Goal: Transaction & Acquisition: Purchase product/service

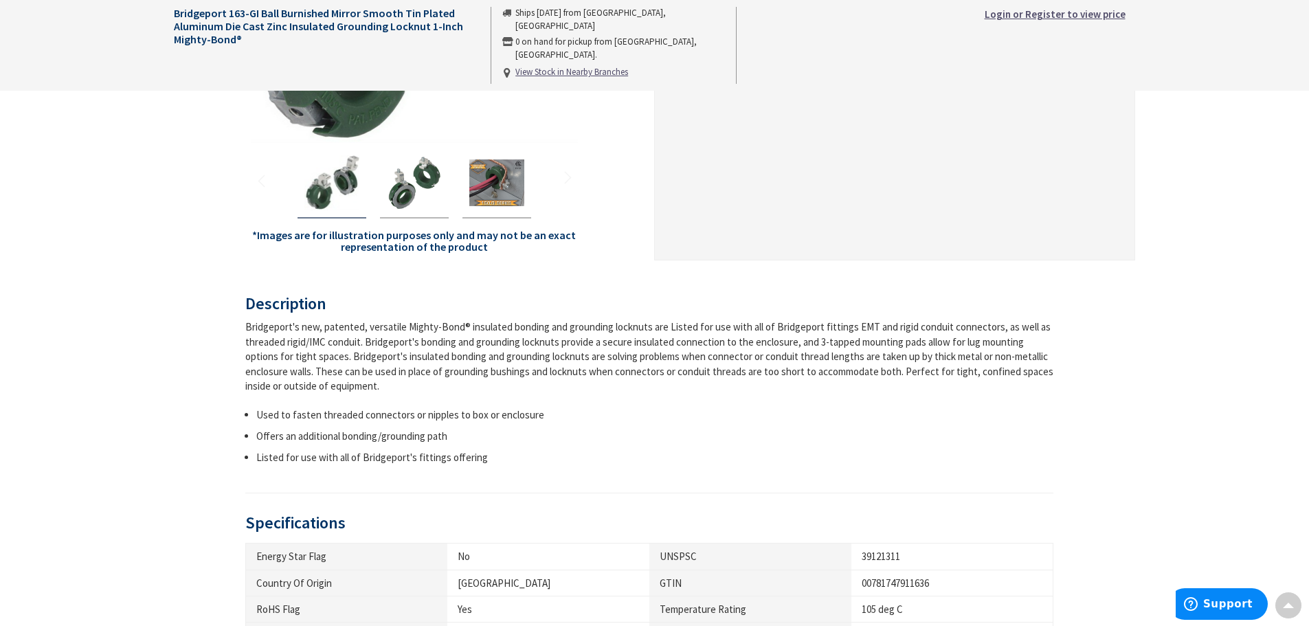
scroll to position [137, 0]
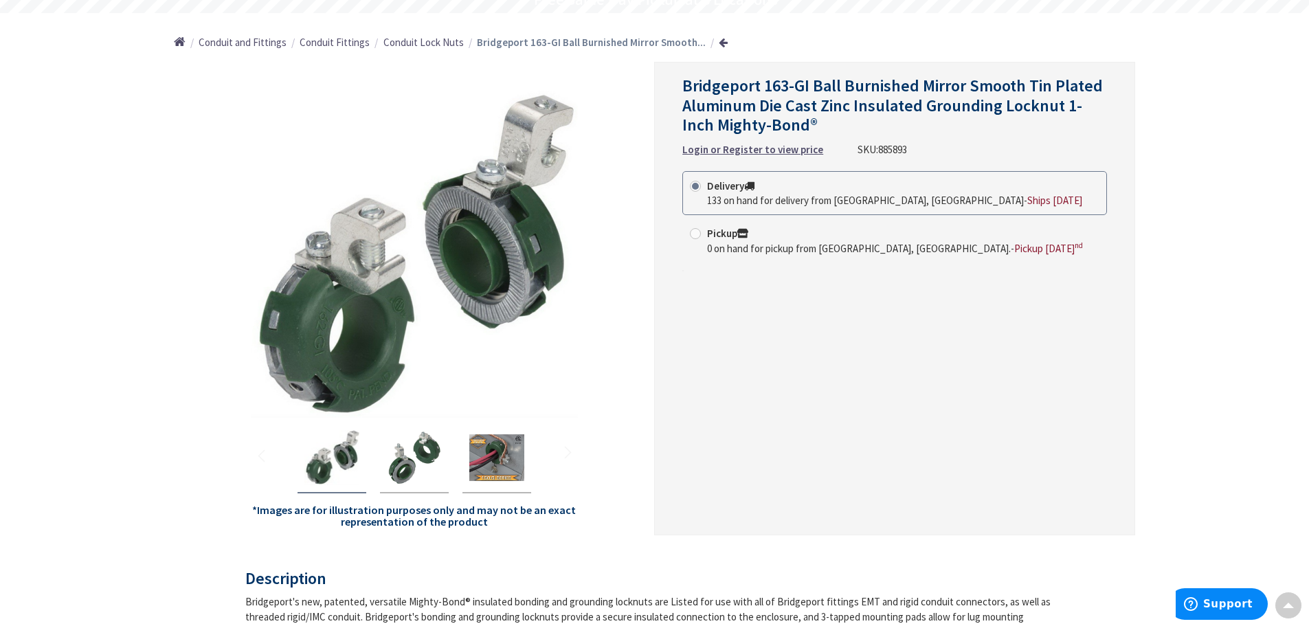
click at [708, 196] on span "133 on hand for delivery from Middletown, CT" at bounding box center [865, 200] width 317 height 13
click at [702, 190] on input "Delivery 133 on hand for delivery from Middletown, CT - Ships Today" at bounding box center [697, 185] width 9 height 9
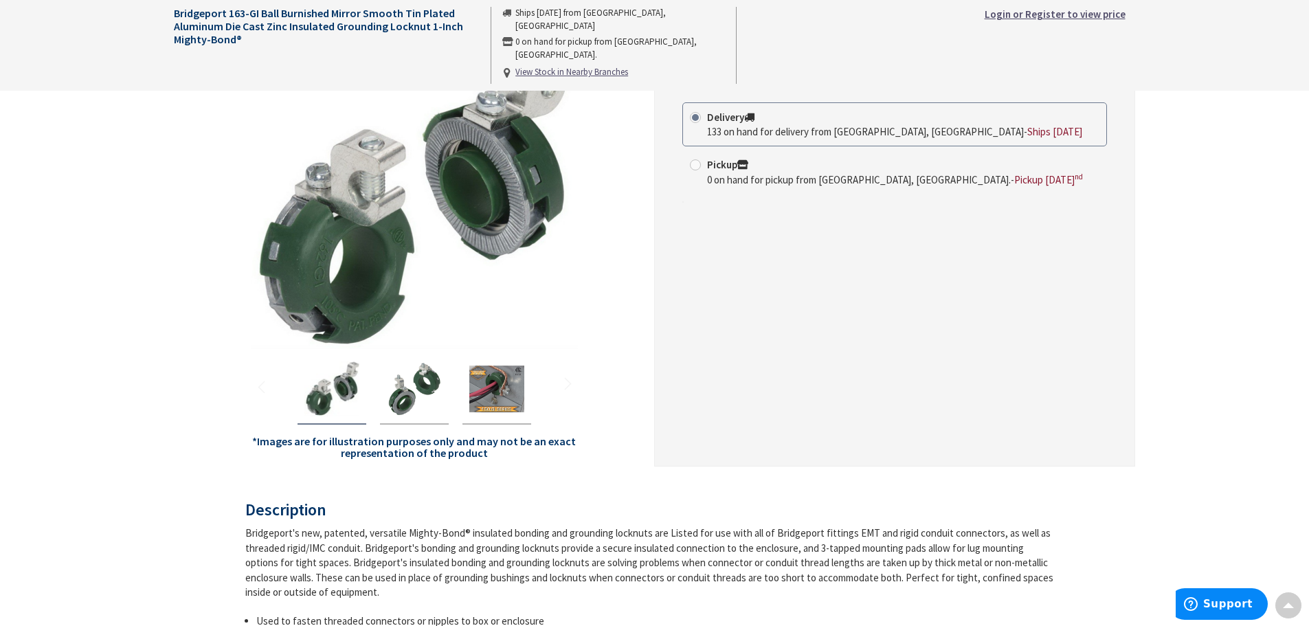
scroll to position [0, 0]
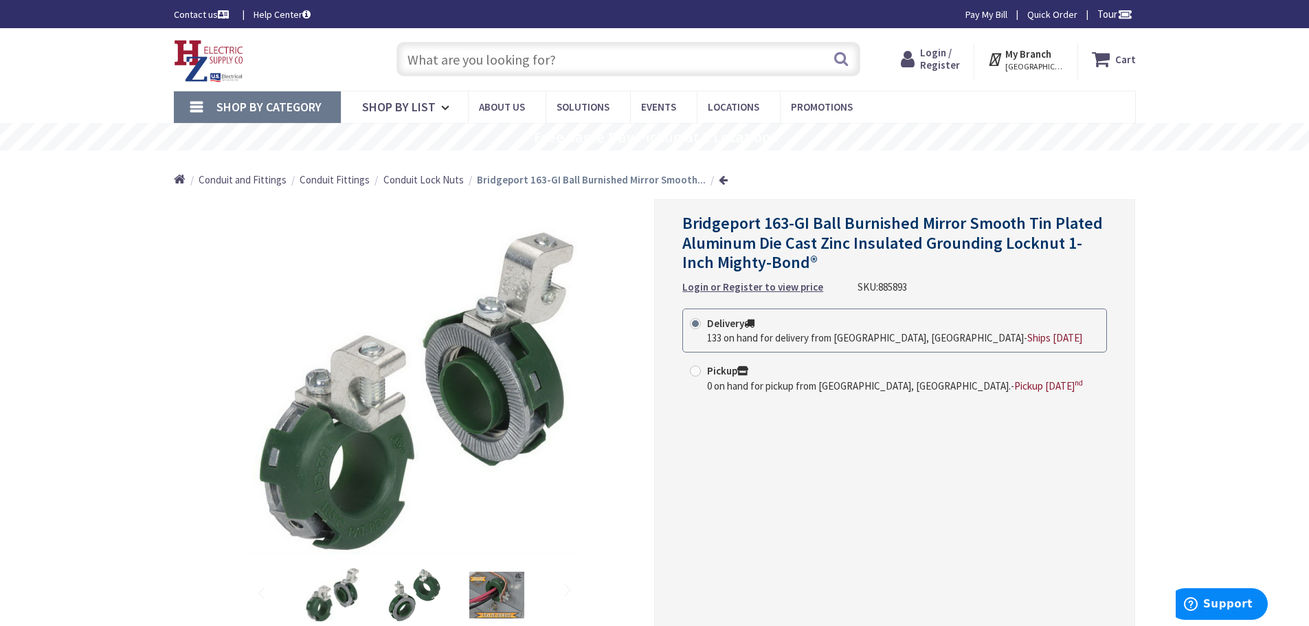
click at [926, 52] on span "Login / Register" at bounding box center [940, 58] width 40 height 25
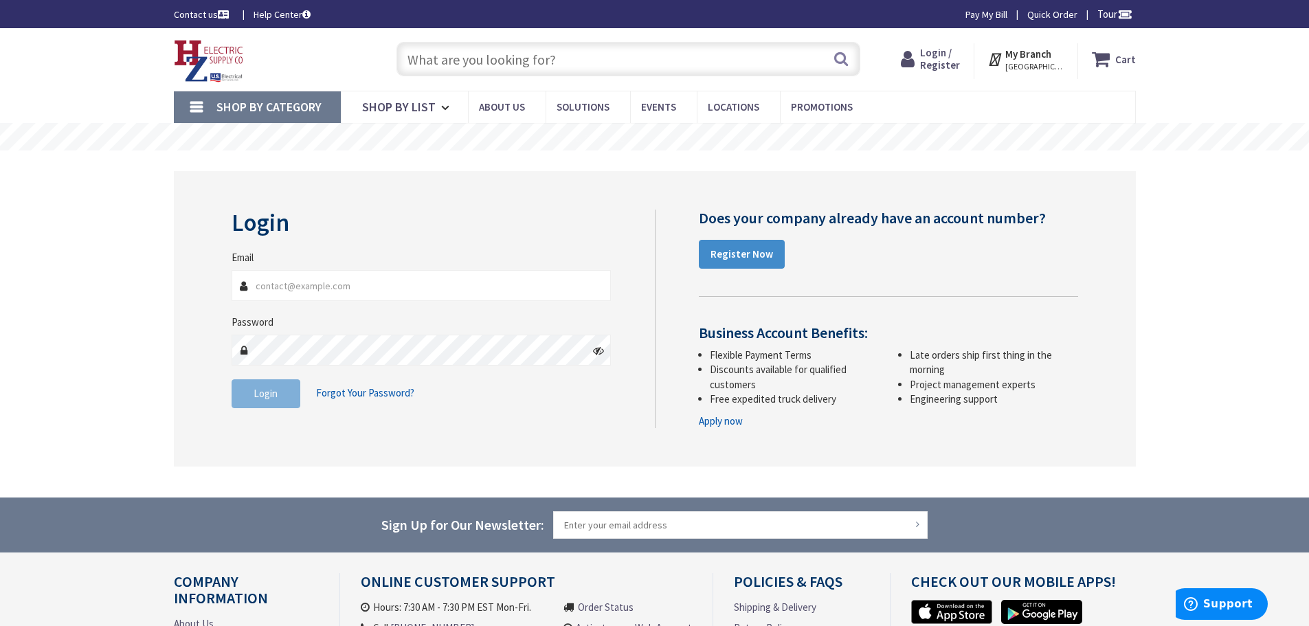
click at [373, 290] on input "Email" at bounding box center [422, 285] width 380 height 31
type input "L"
type input "logistics@pvsquared.coop"
click at [599, 351] on icon at bounding box center [598, 350] width 11 height 11
click at [276, 394] on span "Login" at bounding box center [266, 393] width 24 height 13
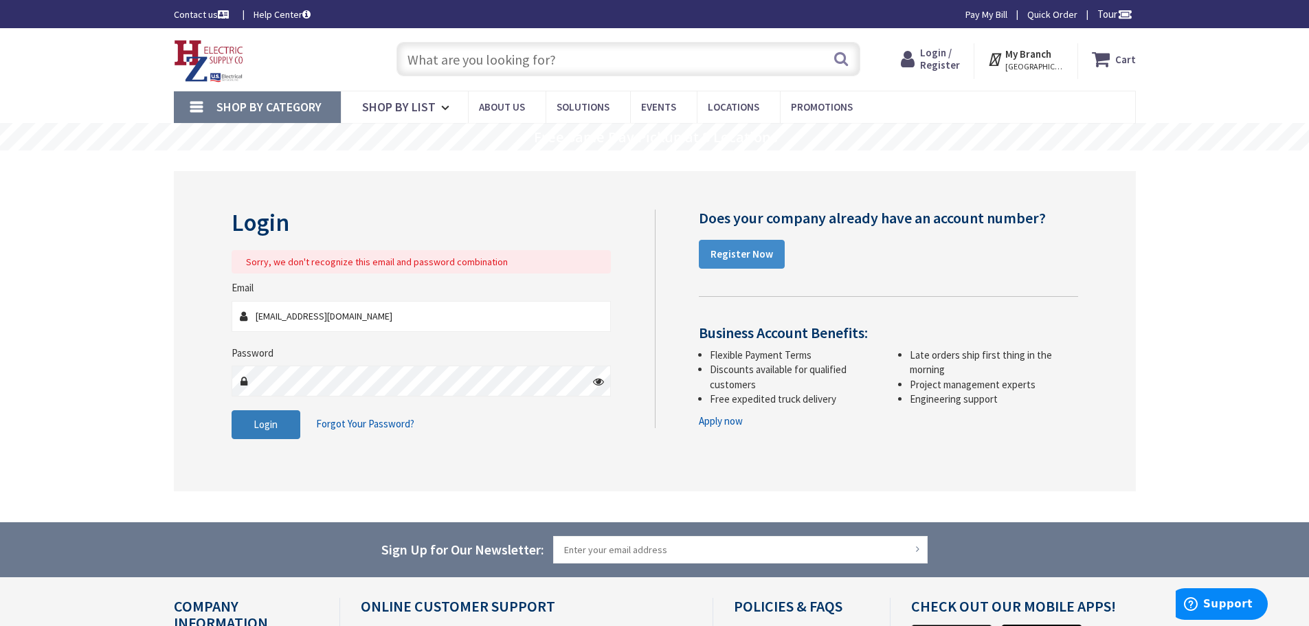
click at [275, 419] on span "Login" at bounding box center [266, 424] width 24 height 13
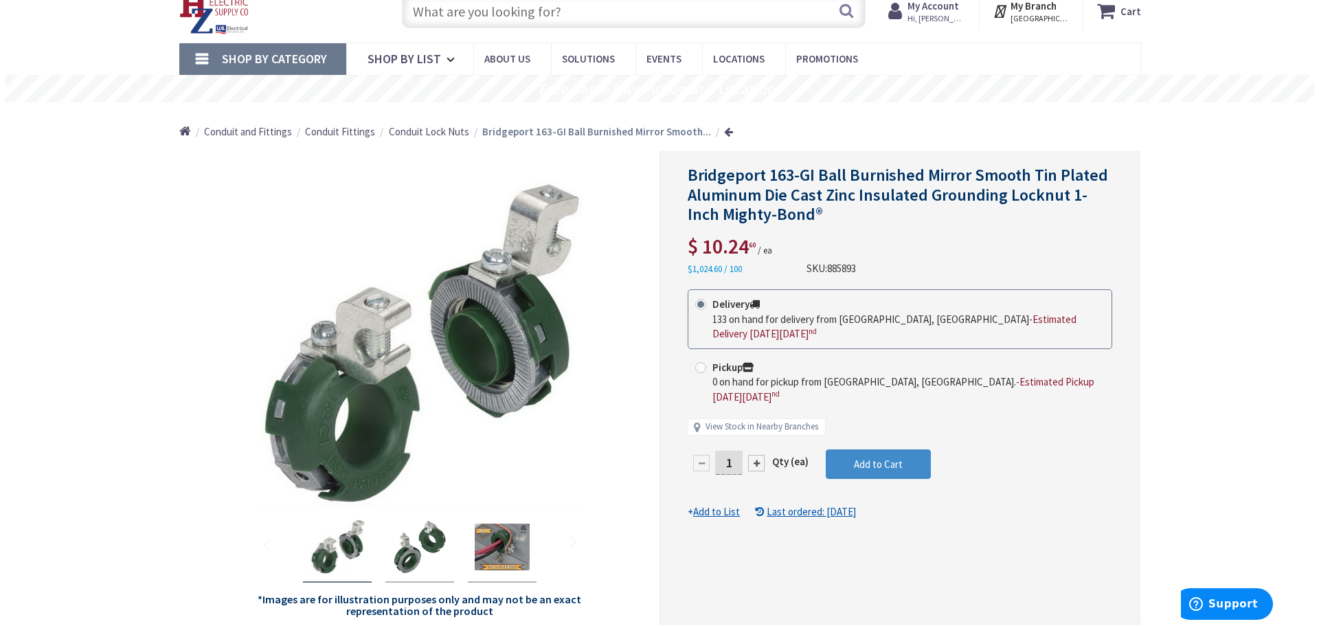
scroll to position [69, 0]
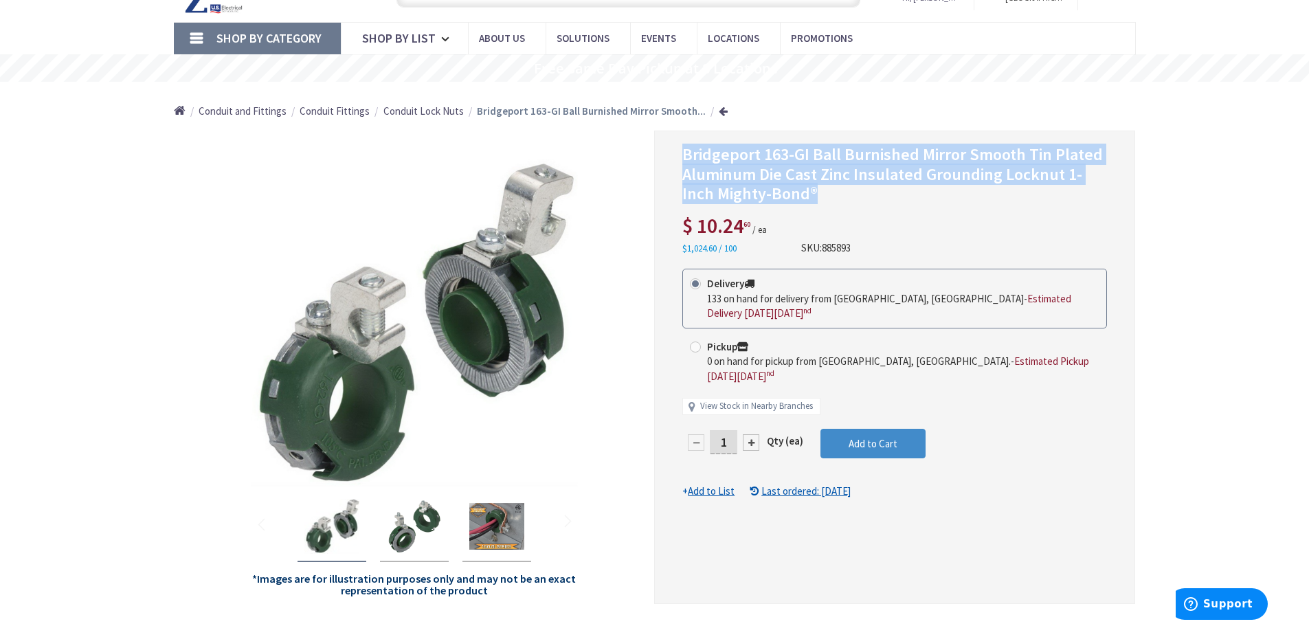
drag, startPoint x: 682, startPoint y: 155, endPoint x: 882, endPoint y: 192, distance: 203.3
click at [882, 192] on h1 "Bridgeport 163-GI Ball Burnished Mirror Smooth Tin Plated Aluminum Die Cast Zin…" at bounding box center [894, 174] width 425 height 59
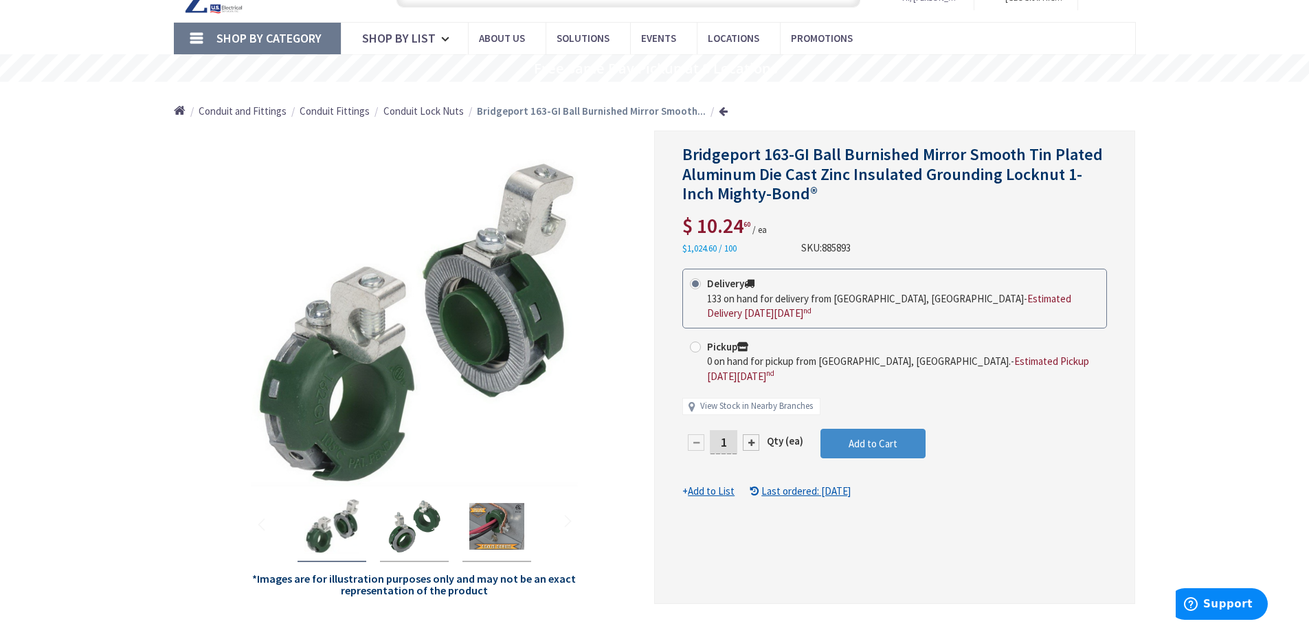
click at [752, 434] on div at bounding box center [751, 442] width 16 height 16
click at [747, 434] on div at bounding box center [751, 442] width 16 height 16
click at [747, 429] on div at bounding box center [895, 367] width 480 height 472
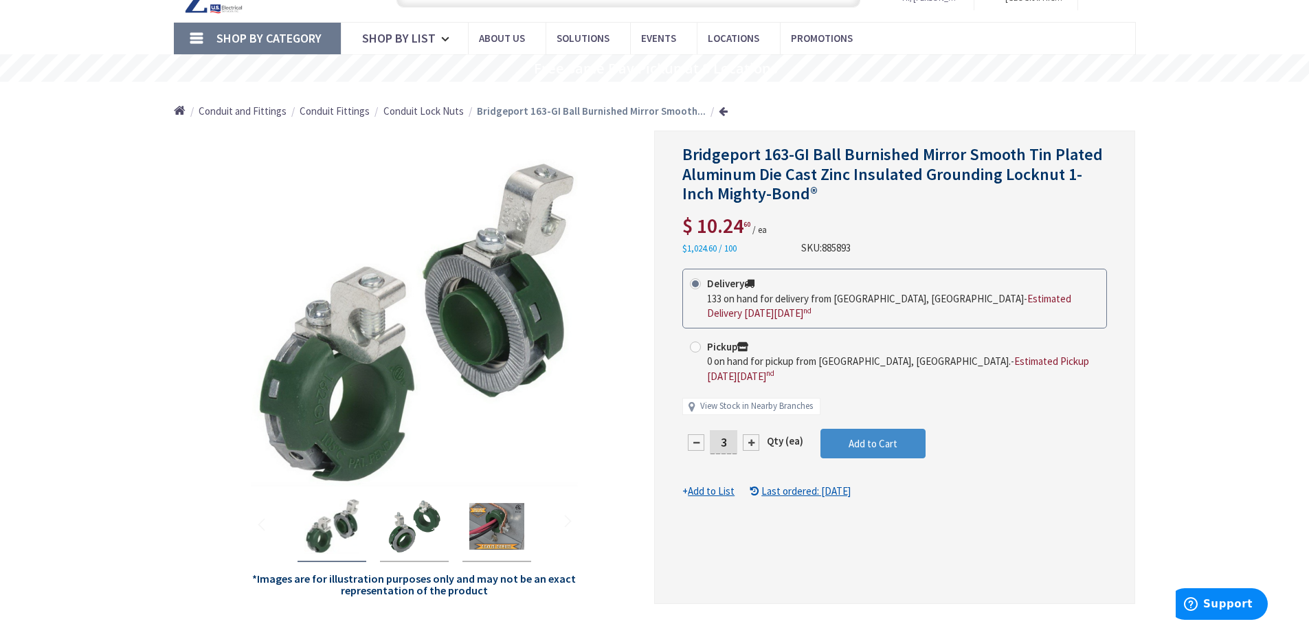
click at [747, 434] on div at bounding box center [751, 442] width 16 height 16
click at [747, 427] on div at bounding box center [895, 367] width 480 height 472
drag, startPoint x: 720, startPoint y: 428, endPoint x: 737, endPoint y: 421, distance: 18.5
click at [737, 430] on input "4" at bounding box center [723, 442] width 27 height 24
type input "10"
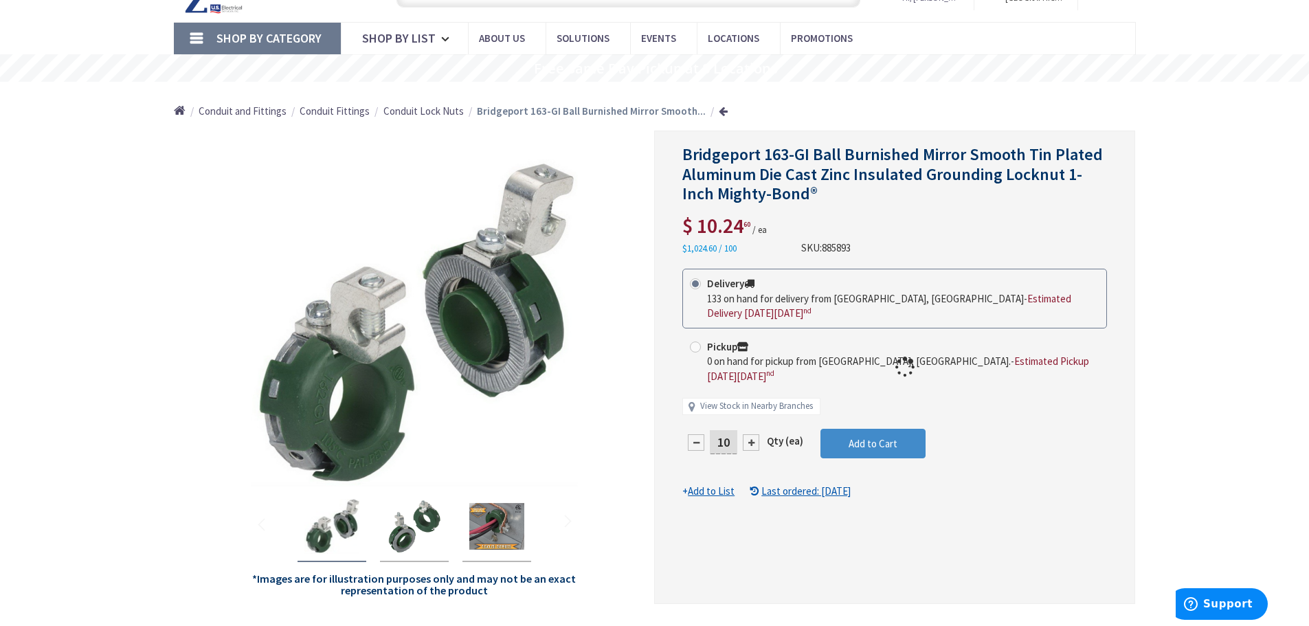
click at [995, 487] on div "Bridgeport 163-GI Ball Burnished Mirror Smooth Tin Plated Aluminum Die Cast Zin…" at bounding box center [894, 367] width 481 height 473
click at [860, 437] on span "Add to Cart" at bounding box center [873, 443] width 49 height 13
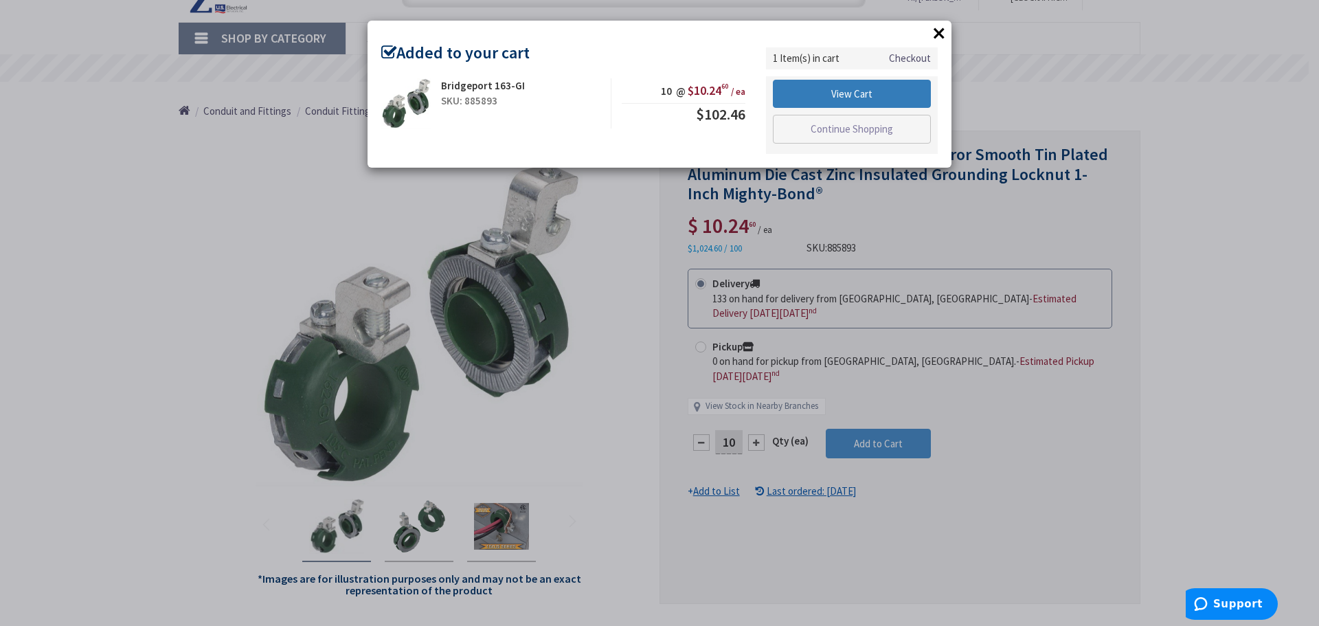
click at [803, 95] on link "View Cart" at bounding box center [852, 94] width 158 height 29
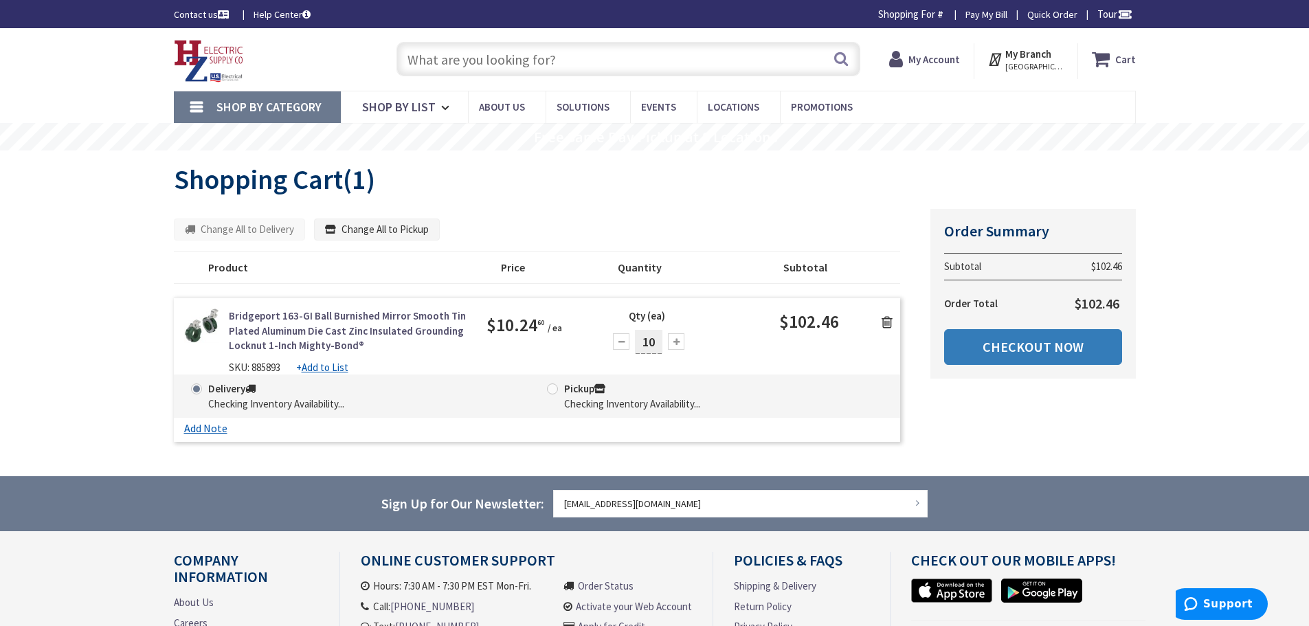
click at [1013, 352] on link "Checkout Now" at bounding box center [1033, 347] width 178 height 36
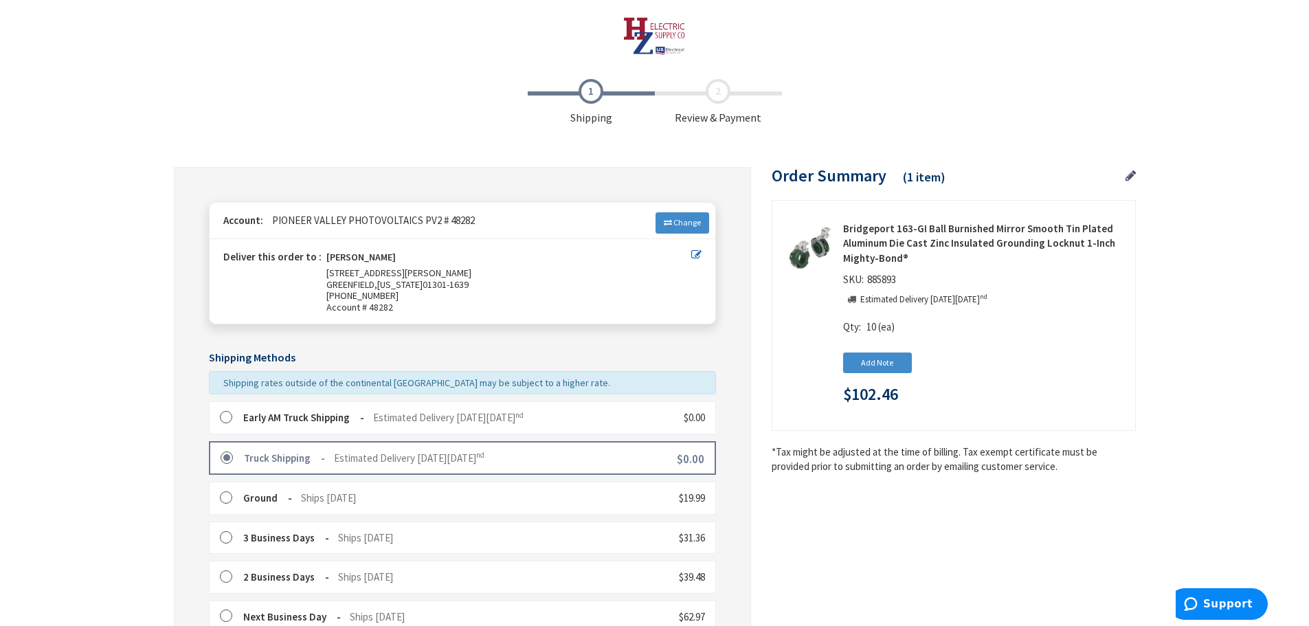
click at [227, 418] on label at bounding box center [230, 418] width 21 height 14
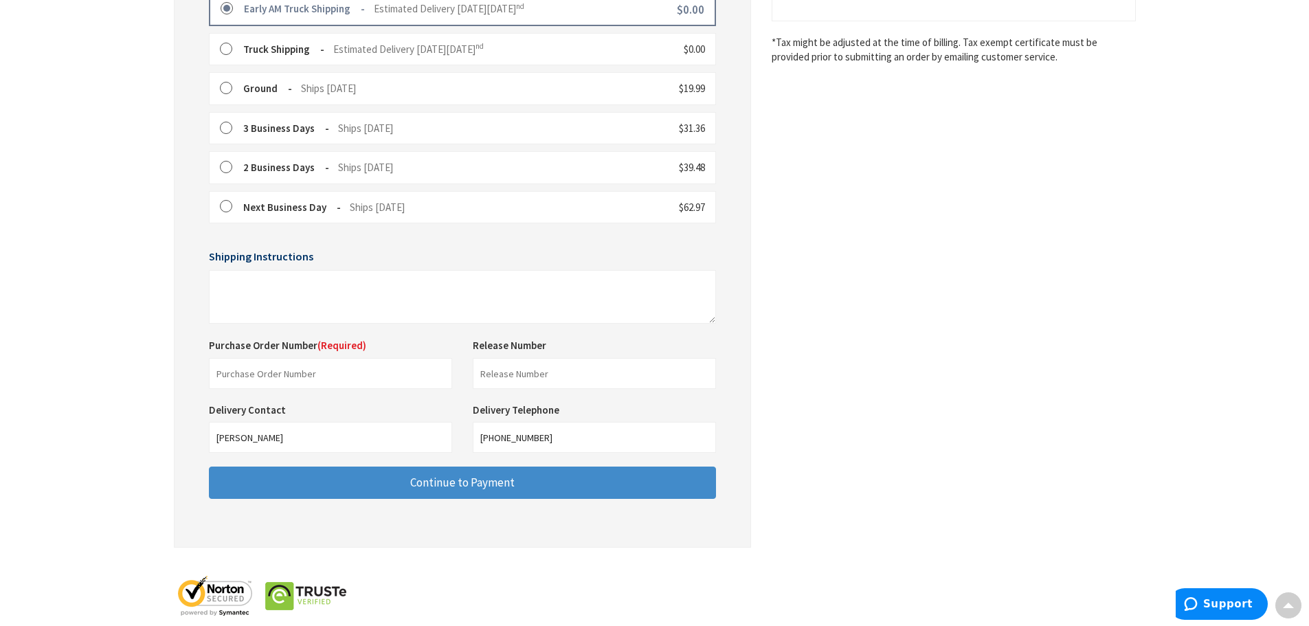
scroll to position [412, 0]
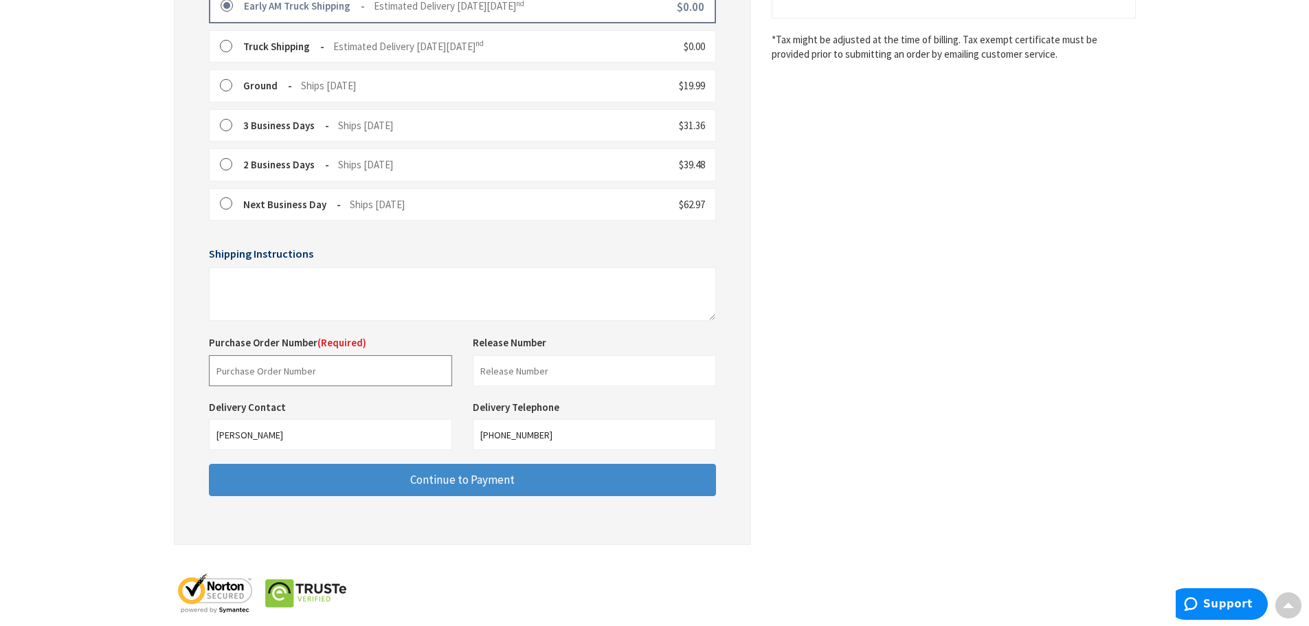
click at [314, 370] on input "text" at bounding box center [330, 370] width 243 height 31
type input "p"
type input "P"
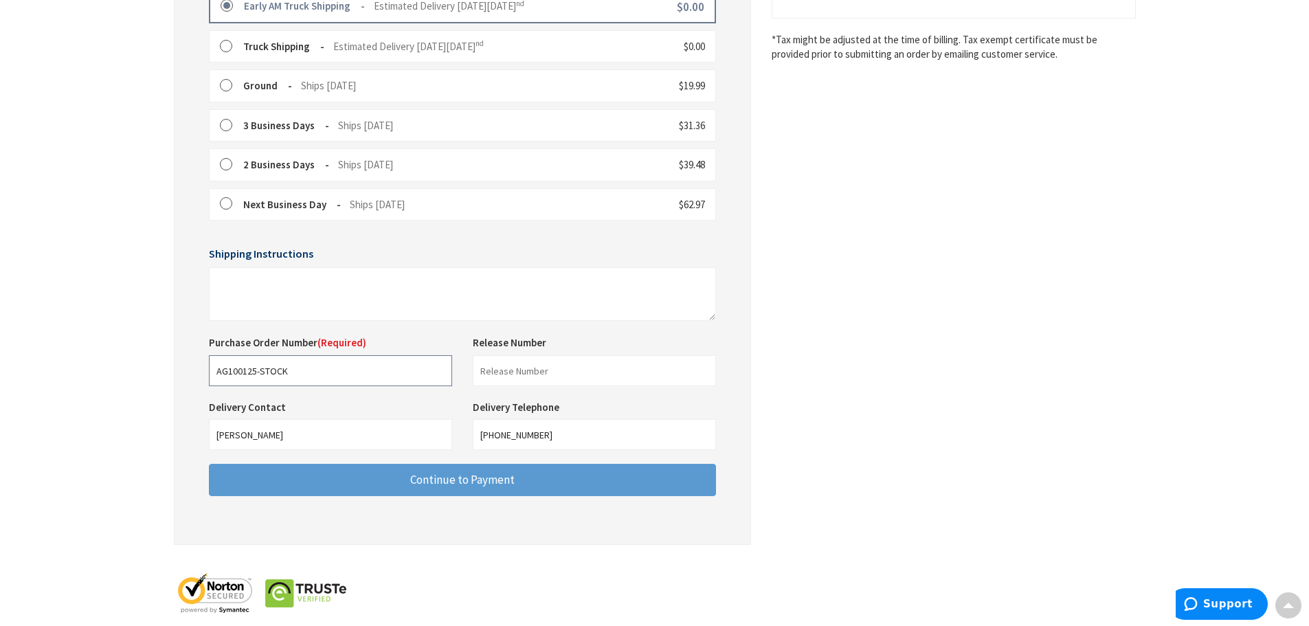
type input "AG100125-STOCK"
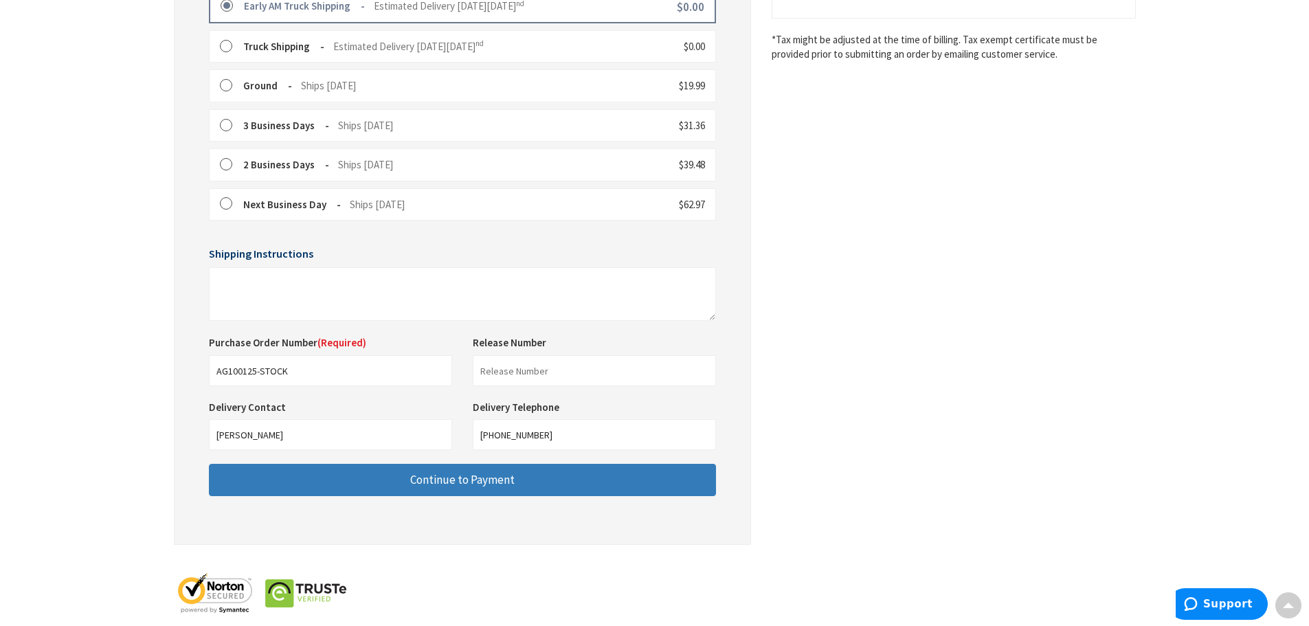
click at [467, 476] on span "Continue to Payment" at bounding box center [462, 479] width 104 height 15
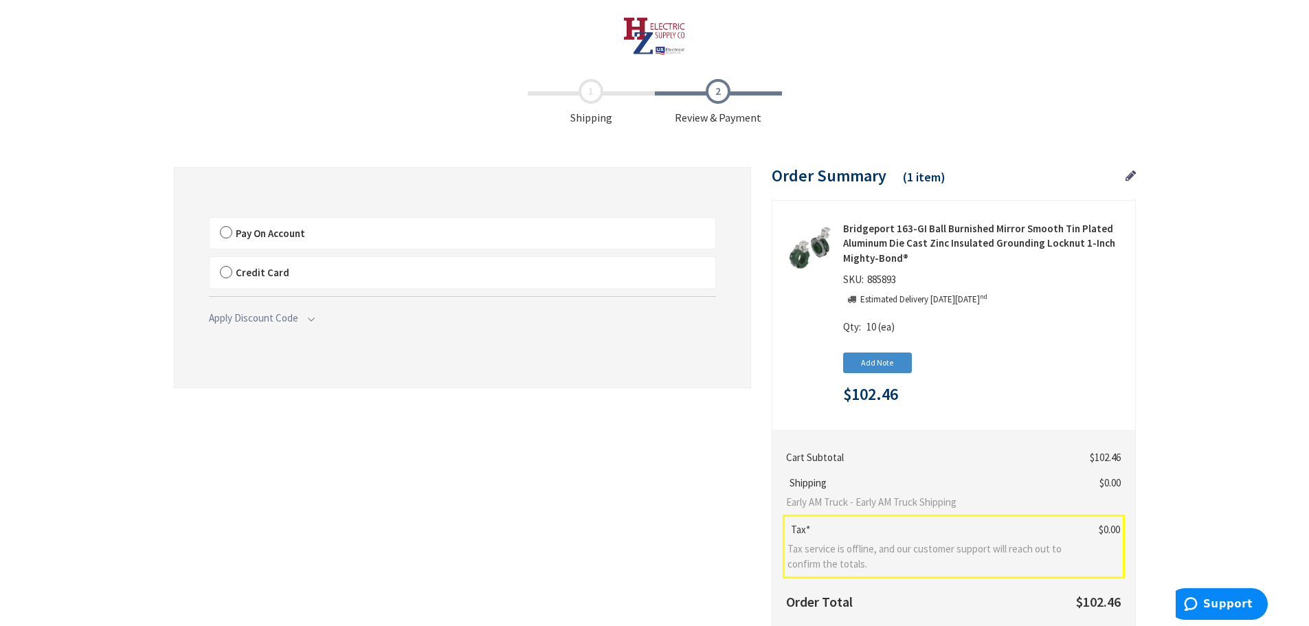
click at [229, 273] on label "Credit Card" at bounding box center [463, 273] width 506 height 32
click at [210, 260] on input "Credit Card" at bounding box center [210, 260] width 0 height 0
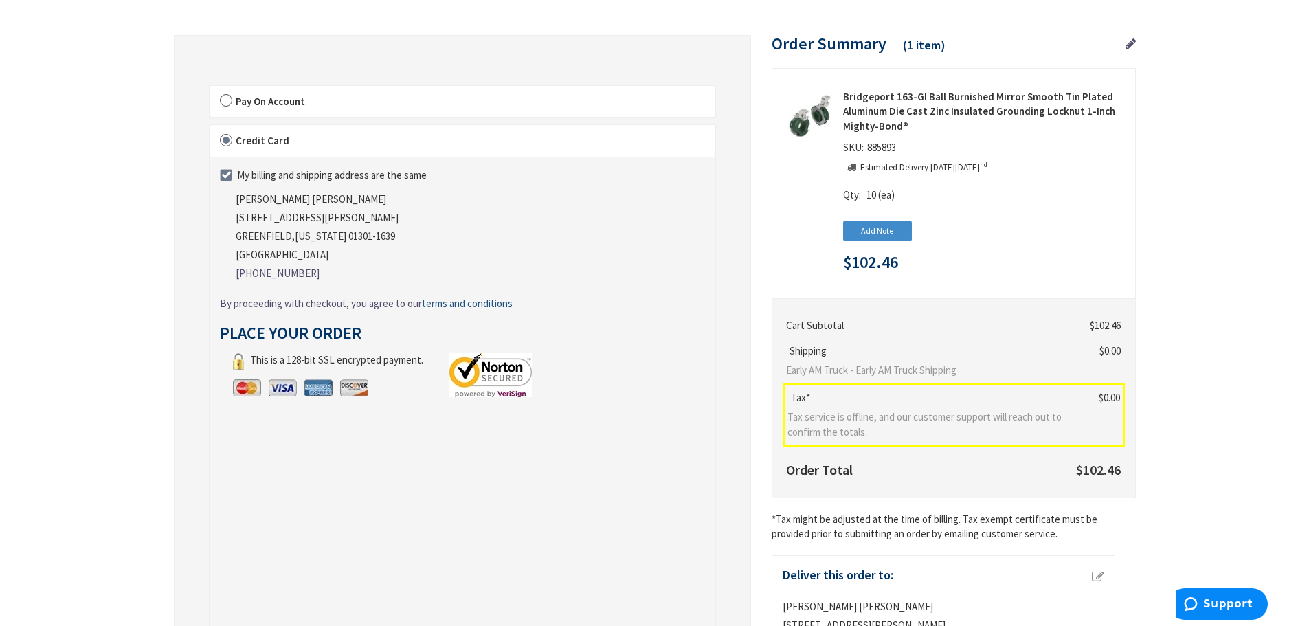
scroll to position [137, 0]
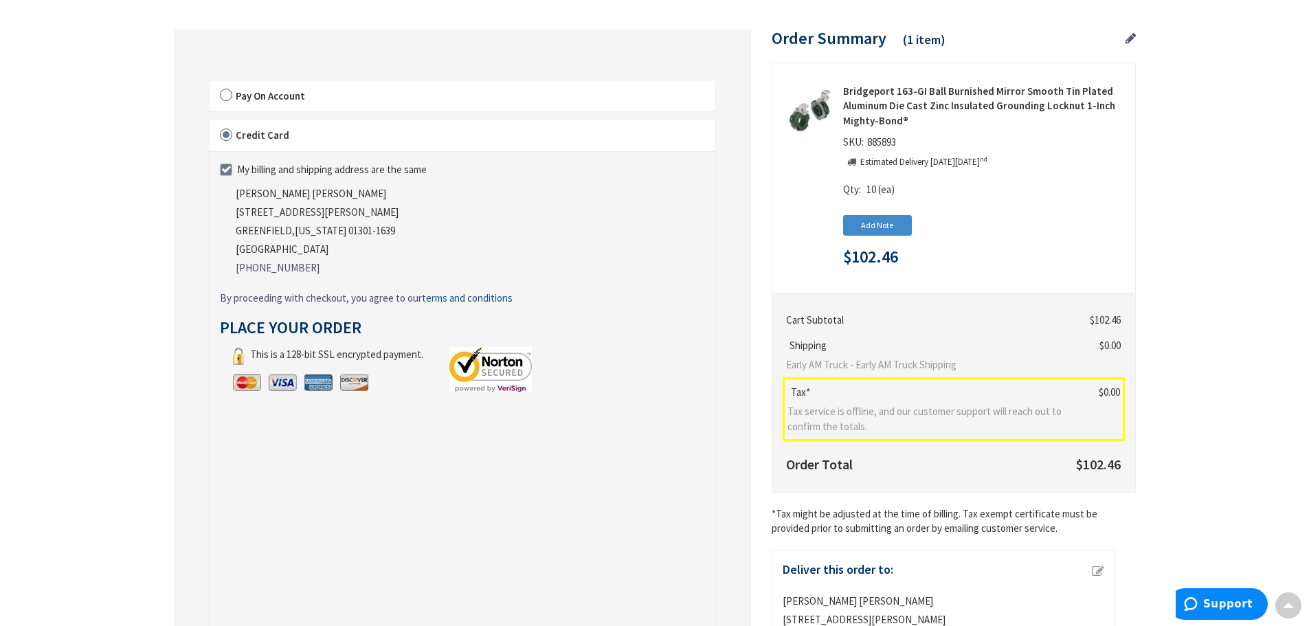
click at [234, 94] on label "Pay On Account" at bounding box center [463, 96] width 506 height 32
click at [210, 83] on input "Pay On Account" at bounding box center [210, 83] width 0 height 0
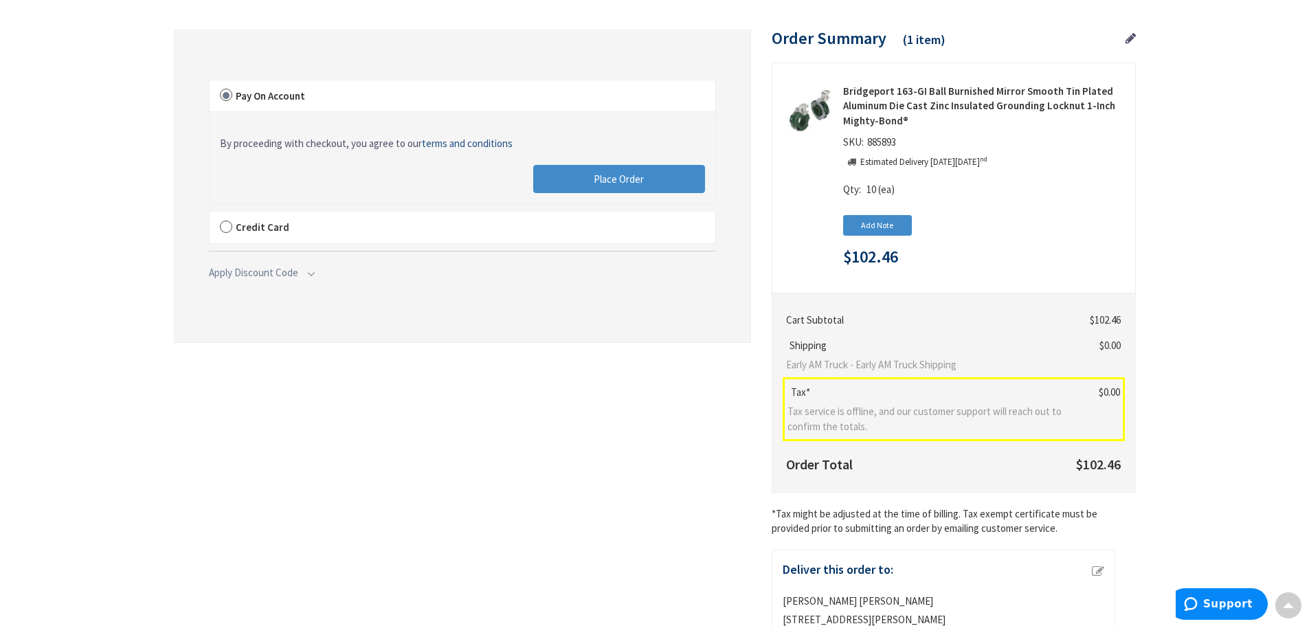
click at [232, 223] on label "Credit Card" at bounding box center [463, 228] width 506 height 32
click at [210, 214] on input "Credit Card" at bounding box center [210, 214] width 0 height 0
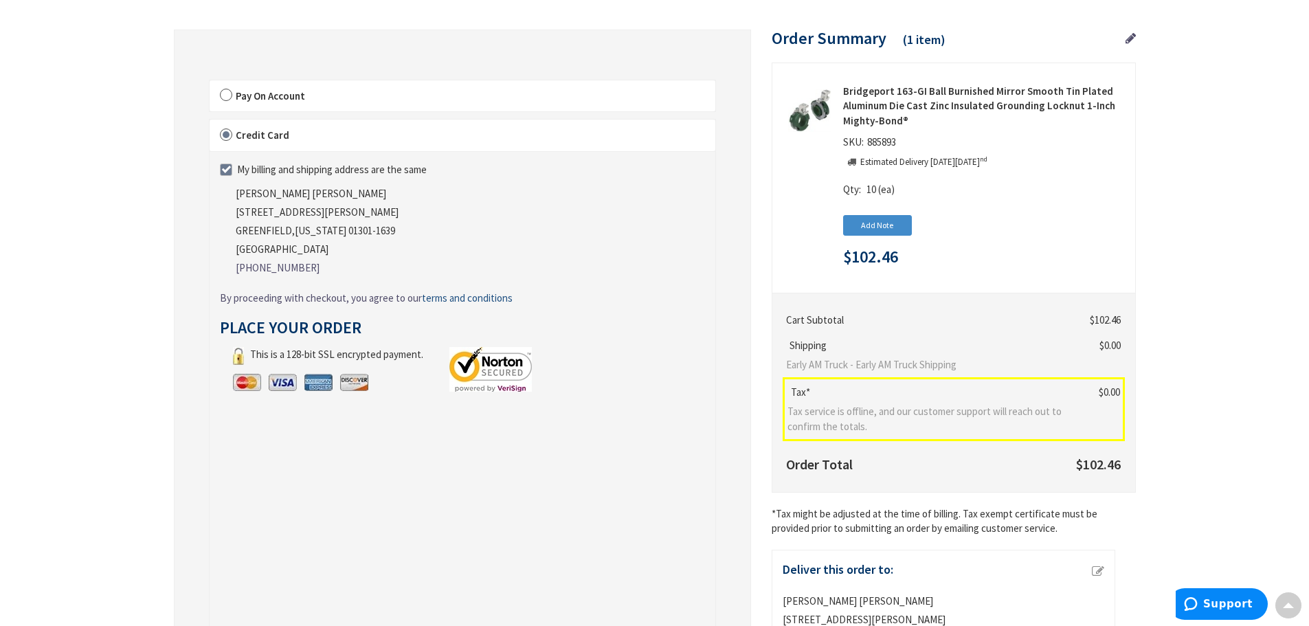
click at [248, 96] on span "Pay On Account" at bounding box center [270, 95] width 69 height 13
click at [210, 83] on input "Pay On Account" at bounding box center [210, 83] width 0 height 0
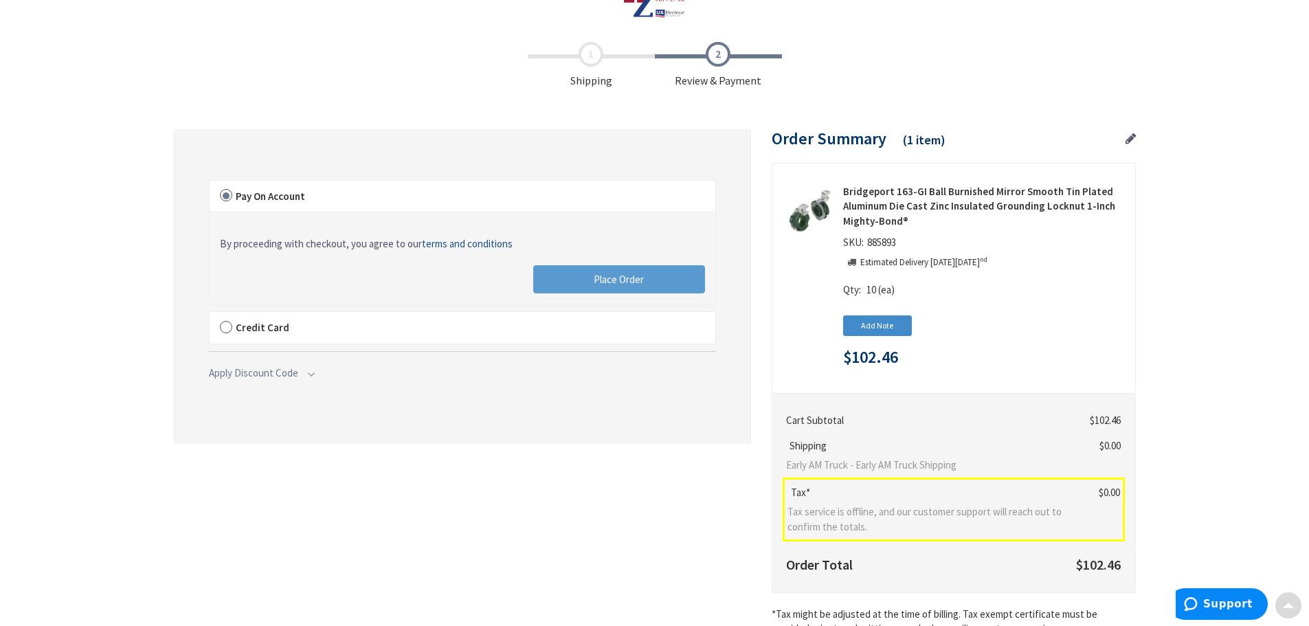
scroll to position [32, 0]
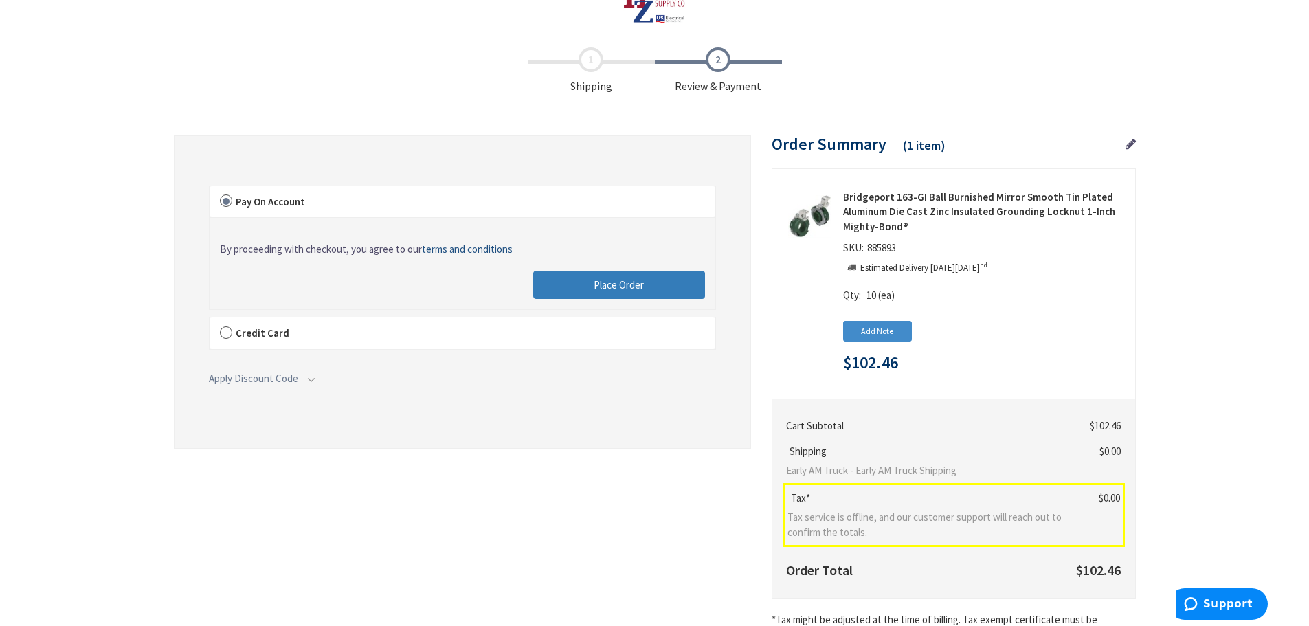
drag, startPoint x: 605, startPoint y: 281, endPoint x: 606, endPoint y: 473, distance: 192.4
click at [605, 281] on span "Place Order" at bounding box center [619, 284] width 50 height 13
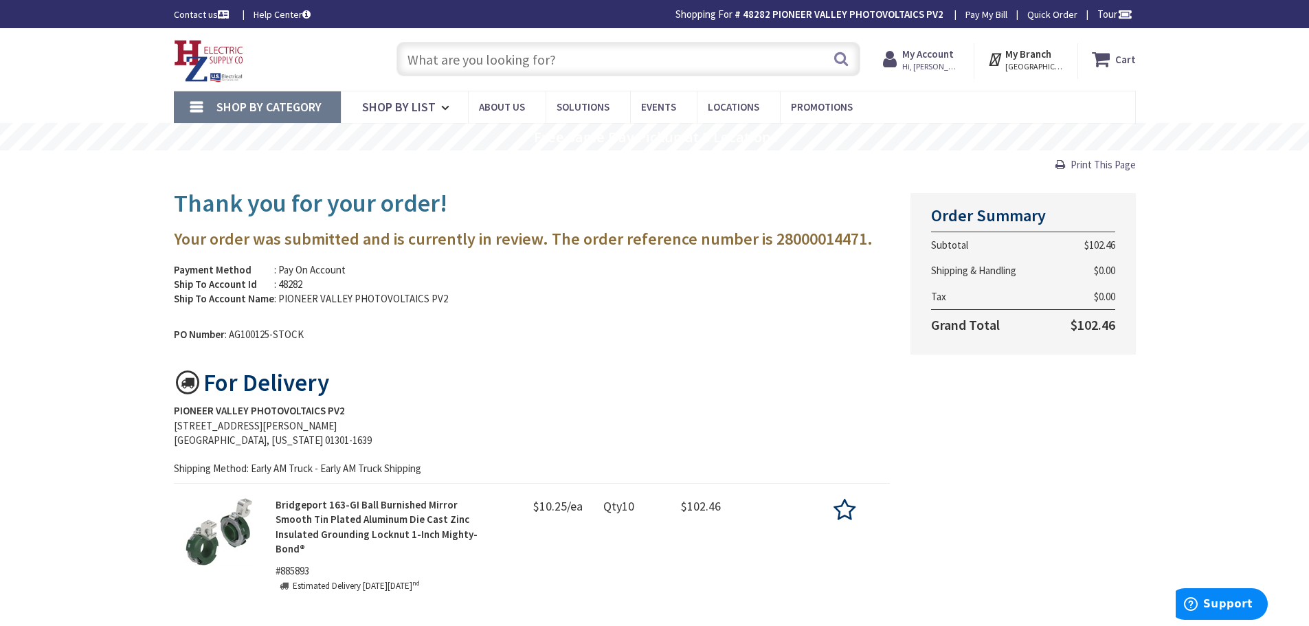
click at [502, 65] on input "text" at bounding box center [628, 59] width 464 height 34
paste input "Bridgeport 3/4 LFMC connectors"
type input "Bridgeport 3/4 LFMC connectors"
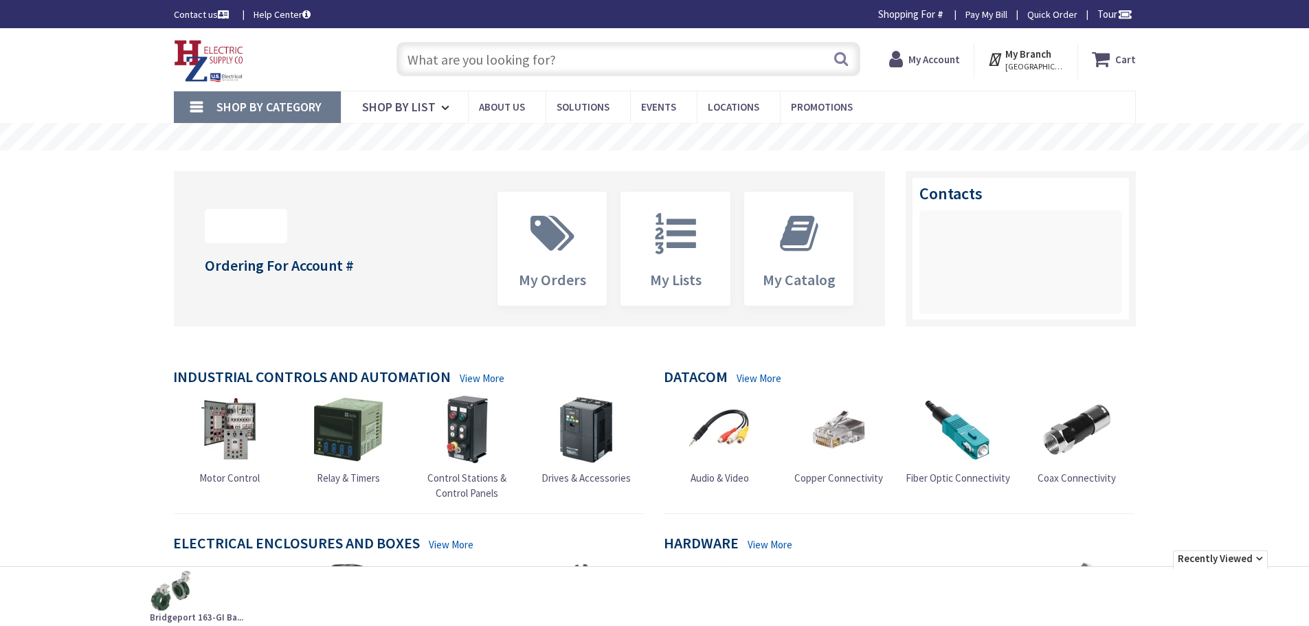
drag, startPoint x: 0, startPoint y: 0, endPoint x: 446, endPoint y: 61, distance: 450.1
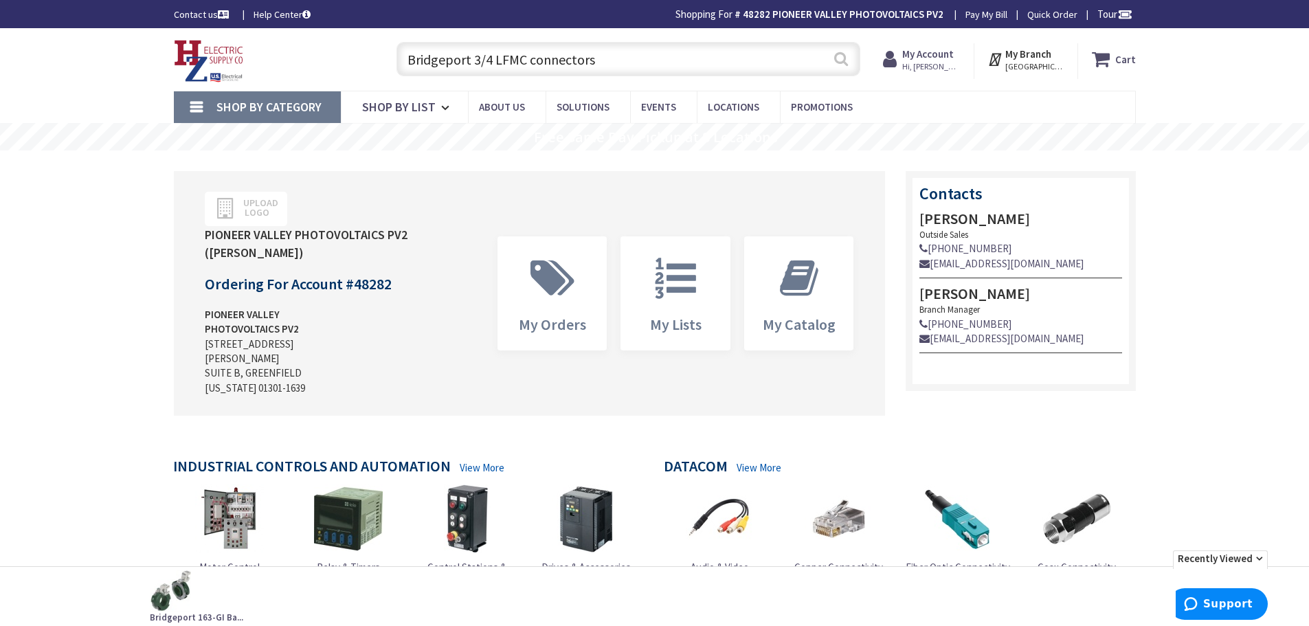
type input "Bridgeport 3/4 LFMC connectors"
click at [837, 65] on button "Search" at bounding box center [841, 58] width 18 height 31
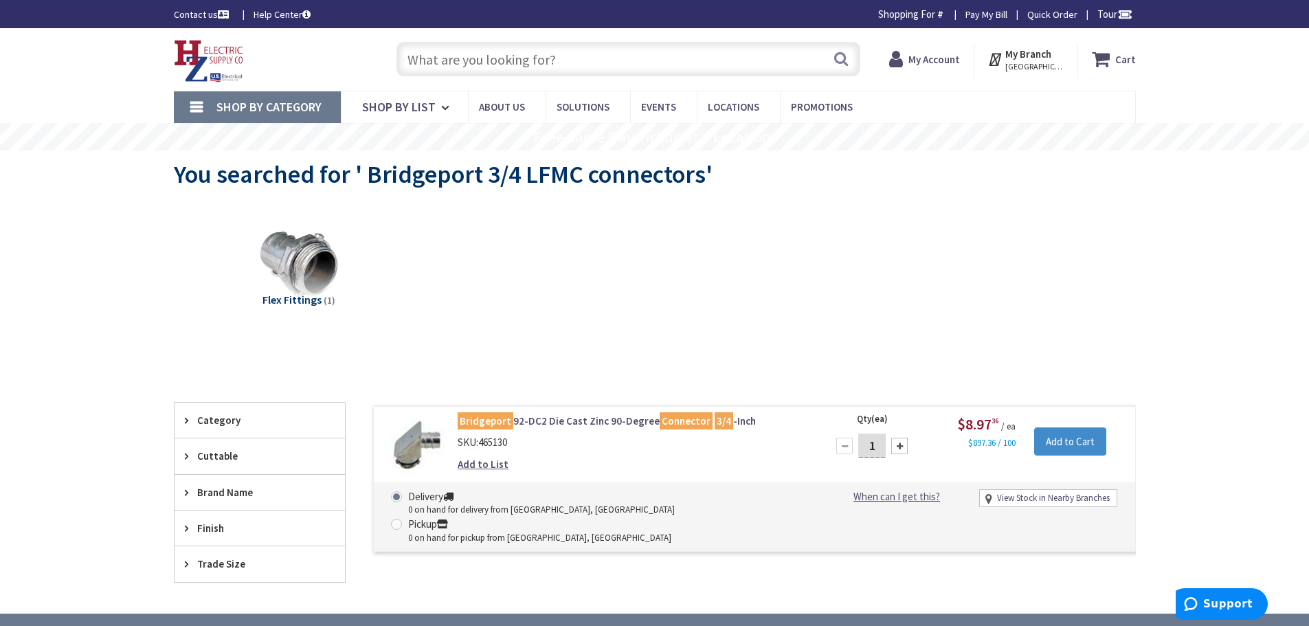
click at [296, 299] on span "Flex Fittings" at bounding box center [291, 300] width 59 height 14
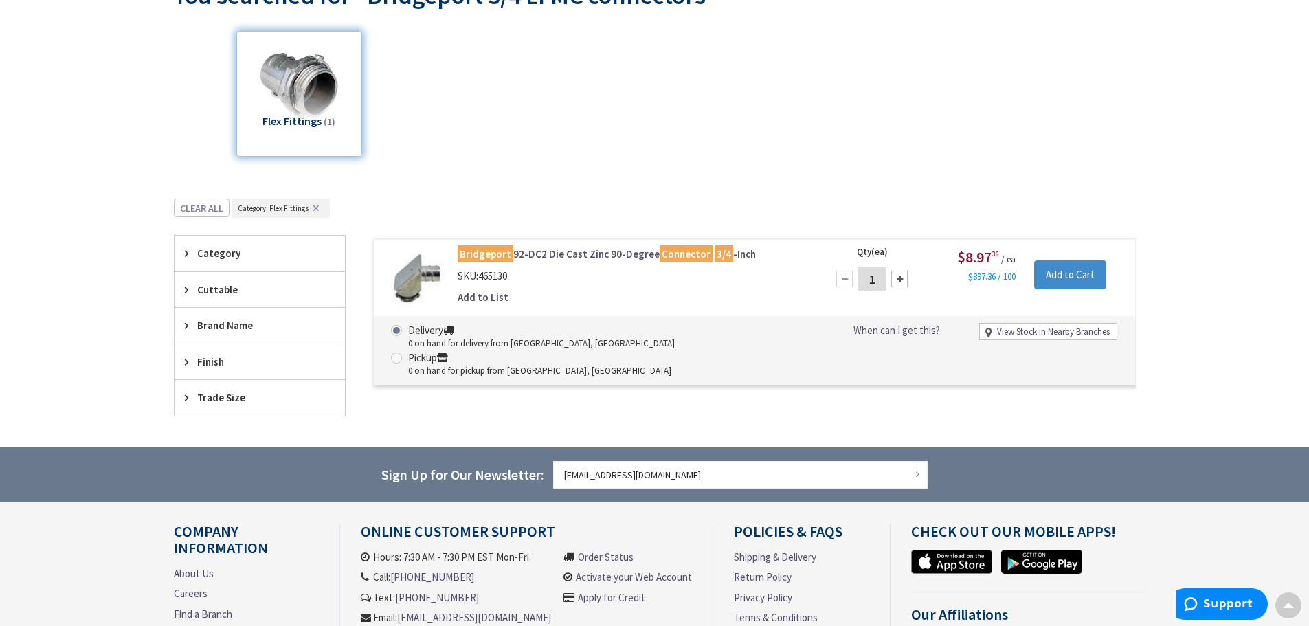
scroll to position [47, 0]
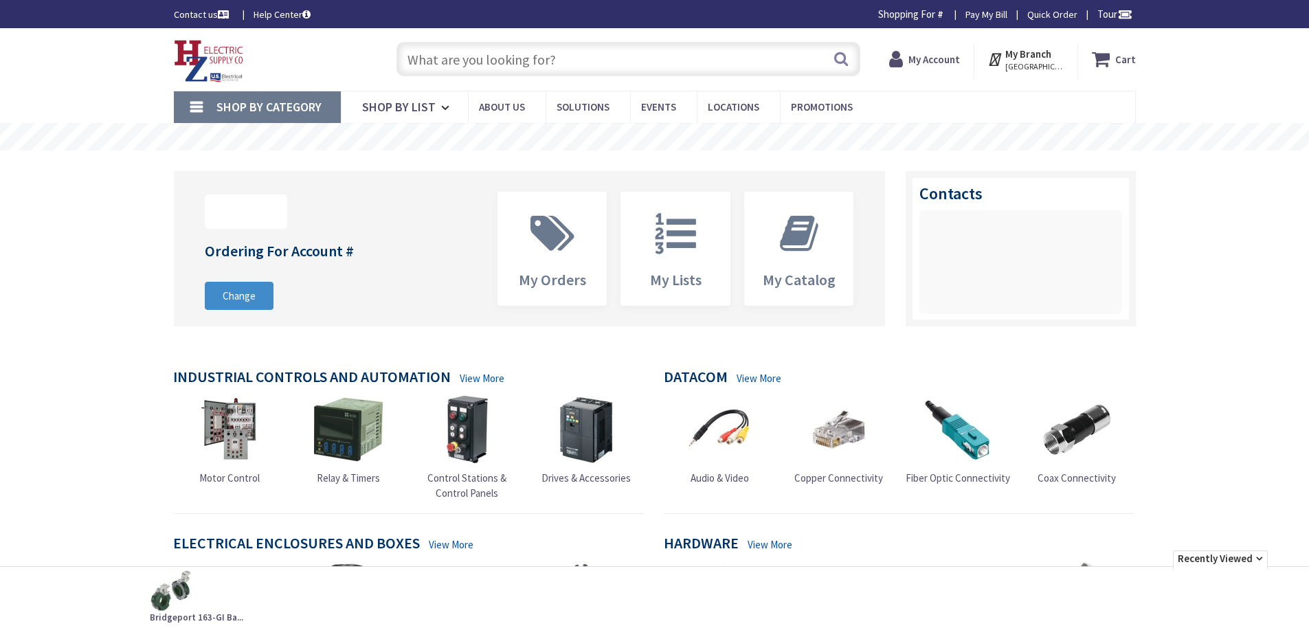
click at [499, 57] on input "text" at bounding box center [628, 59] width 464 height 34
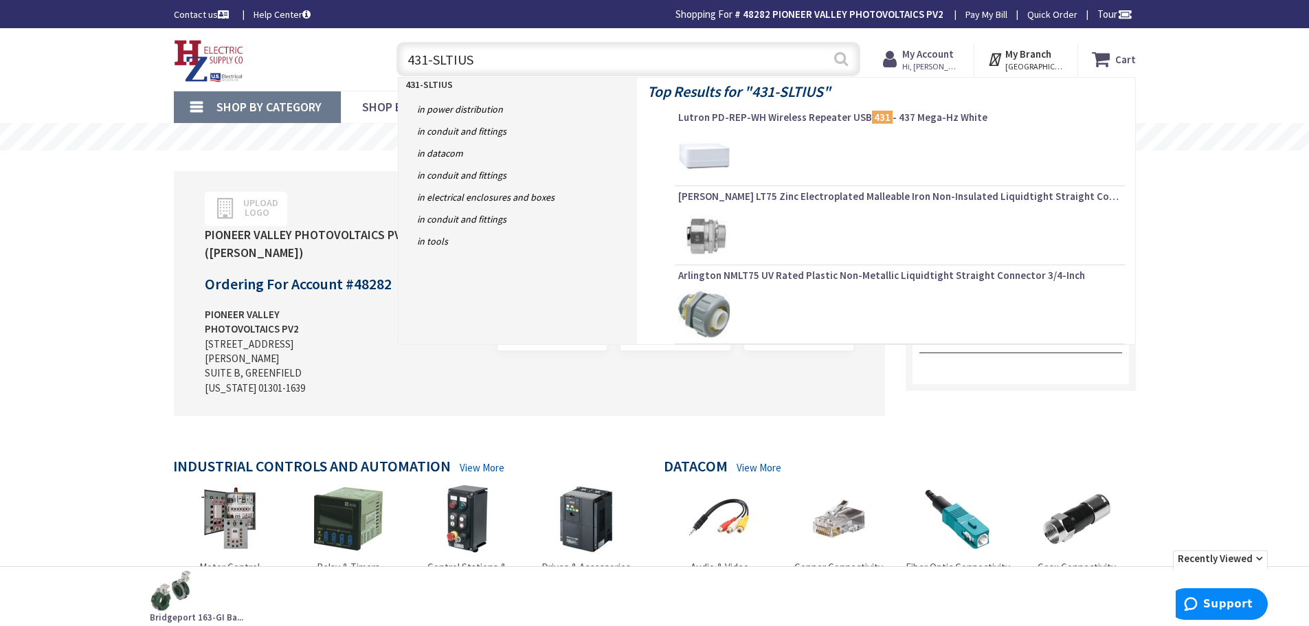
type input "431-SLTIUS"
click at [840, 60] on button "Search" at bounding box center [841, 58] width 18 height 31
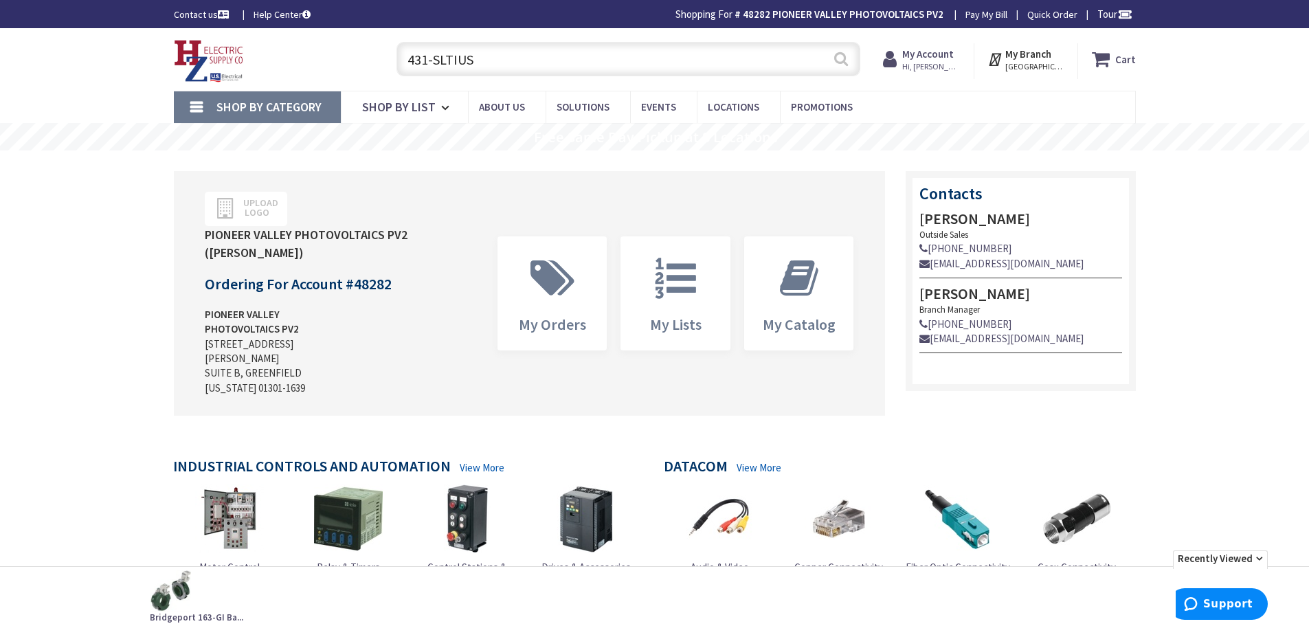
click at [847, 57] on button "Search" at bounding box center [841, 58] width 18 height 31
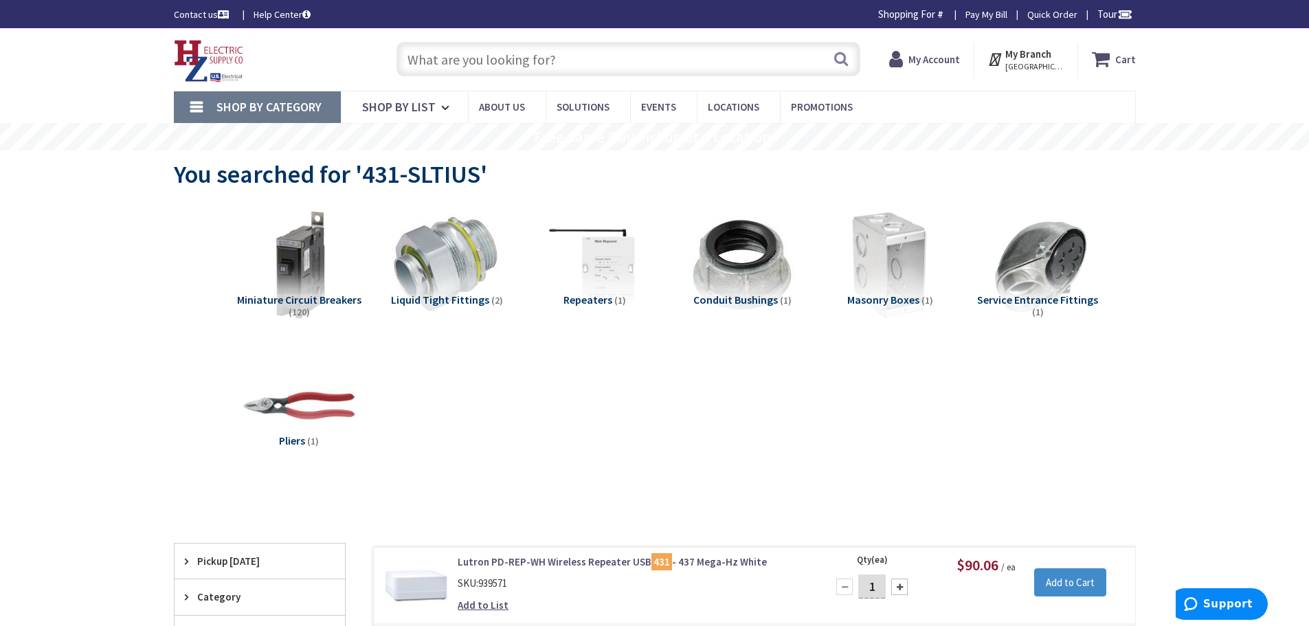
click at [455, 304] on span "Liquid Tight Fittings" at bounding box center [440, 300] width 98 height 14
